Goal: Task Accomplishment & Management: Manage account settings

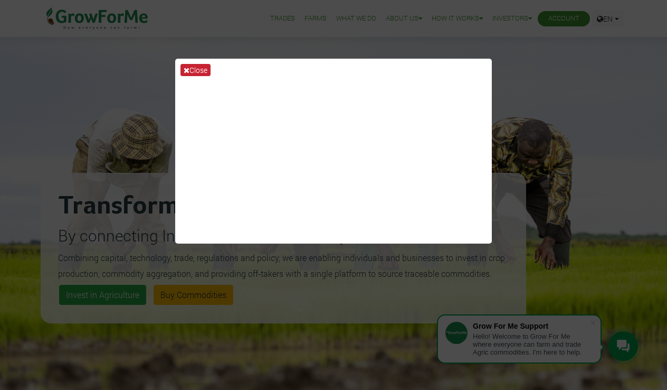
click at [187, 71] on icon at bounding box center [187, 70] width 6 height 7
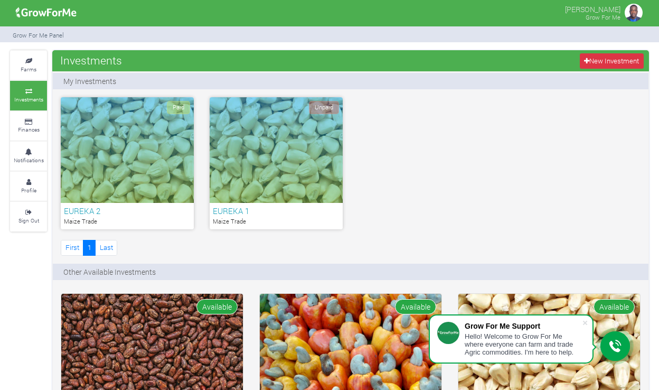
click at [321, 113] on span "Unpaid" at bounding box center [324, 107] width 30 height 13
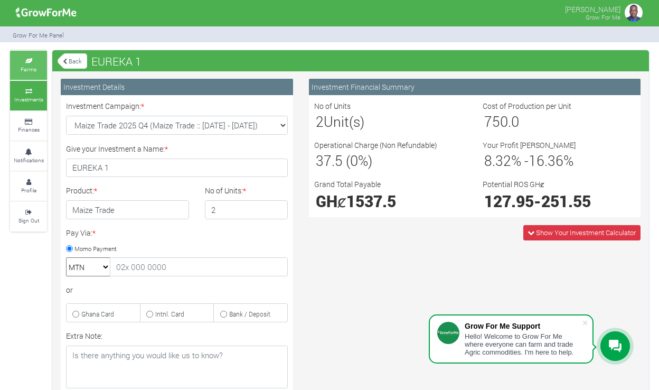
click at [32, 65] on small "Farms" at bounding box center [29, 68] width 16 height 7
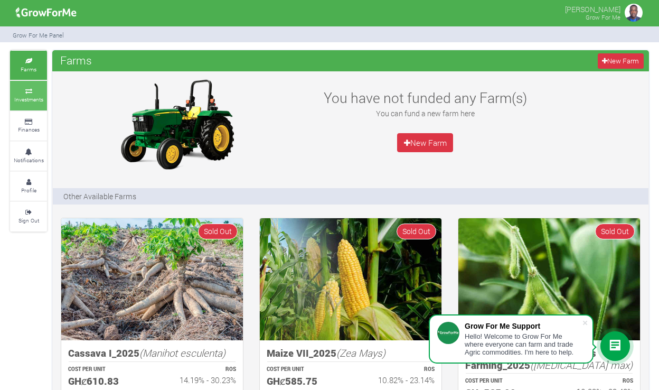
click at [34, 96] on small "Investments" at bounding box center [28, 99] width 29 height 7
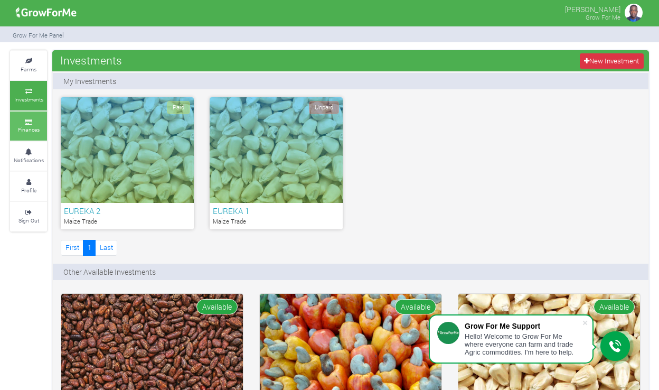
click at [33, 126] on small "Finances" at bounding box center [29, 129] width 22 height 7
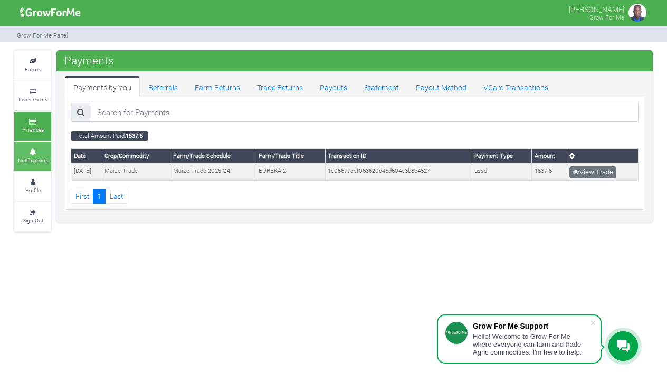
click at [42, 156] on small "Notifications" at bounding box center [33, 159] width 30 height 7
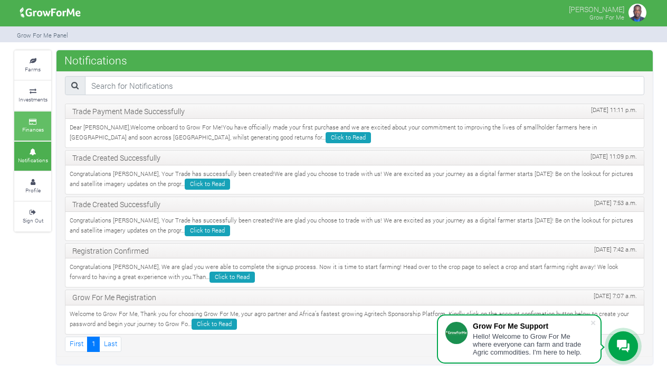
click at [41, 131] on link "Finances" at bounding box center [32, 125] width 37 height 29
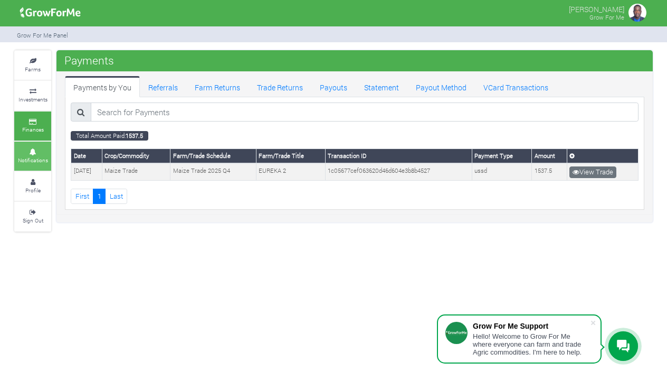
click at [39, 156] on small "Notifications" at bounding box center [33, 159] width 30 height 7
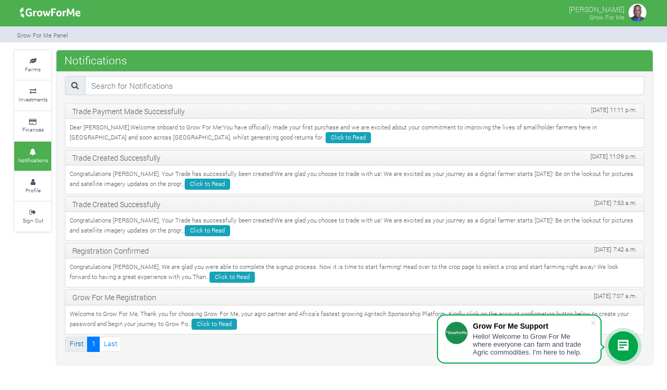
click at [81, 336] on link "First" at bounding box center [76, 343] width 23 height 15
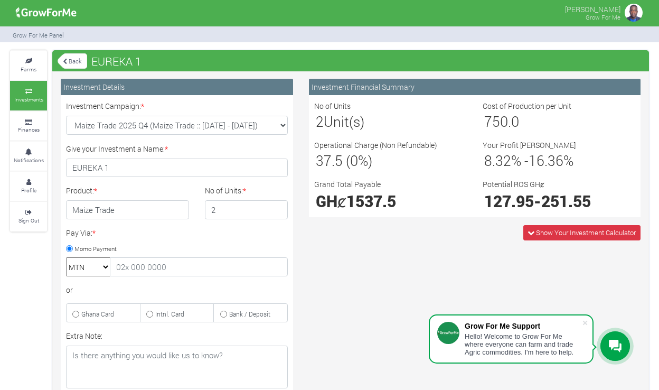
click at [78, 63] on link "Back" at bounding box center [73, 60] width 30 height 17
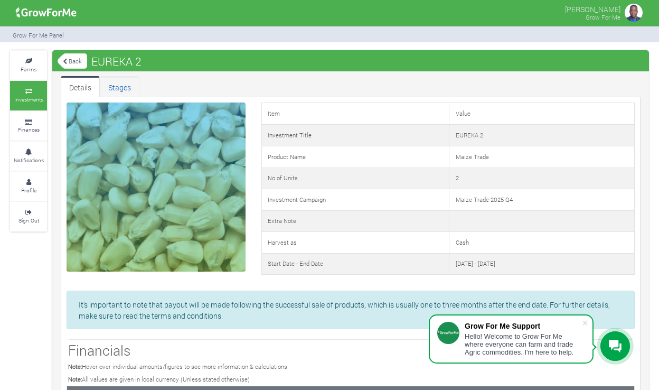
click at [127, 89] on link "Stages" at bounding box center [120, 86] width 40 height 21
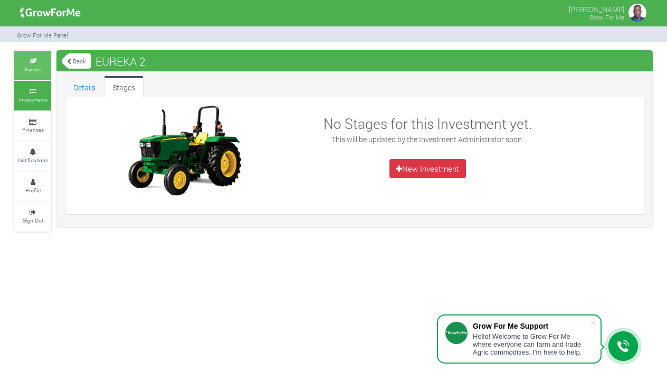
click at [34, 62] on icon at bounding box center [33, 61] width 32 height 5
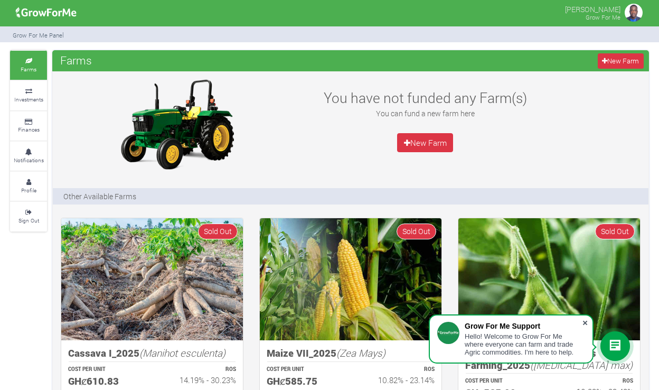
click at [585, 323] on span at bounding box center [585, 322] width 11 height 11
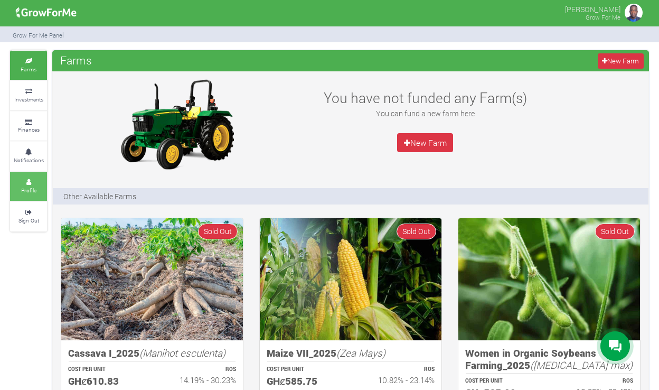
click at [40, 187] on link "Profile" at bounding box center [28, 186] width 37 height 29
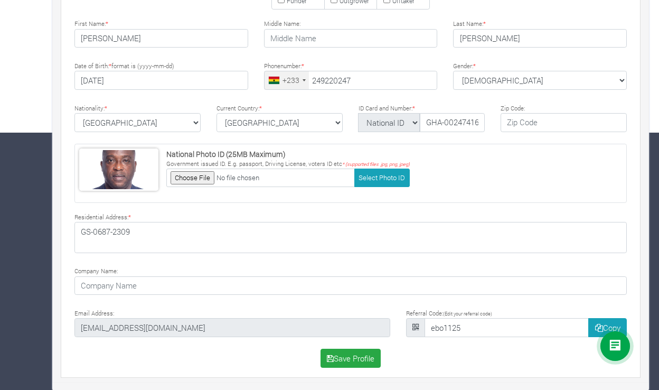
scroll to position [256, 0]
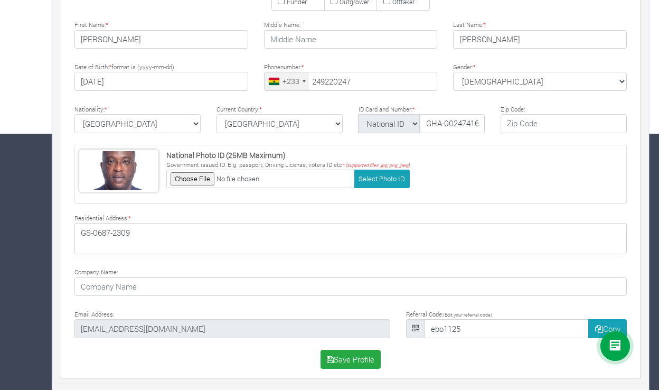
type input "24 922 0247"
